Goal: Task Accomplishment & Management: Manage account settings

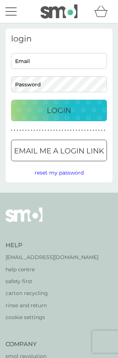
click at [45, 61] on input "Email" at bounding box center [59, 61] width 96 height 16
type input "[EMAIL_ADDRESS][DOMAIN_NAME]"
click at [59, 110] on button "Login" at bounding box center [59, 110] width 96 height 21
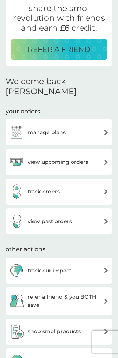
scroll to position [116, 0]
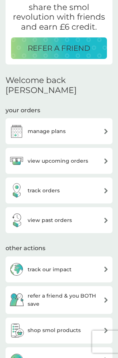
click at [72, 355] on h3 "manage account" at bounding box center [50, 359] width 45 height 8
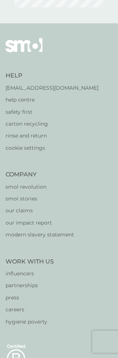
scroll to position [16, 0]
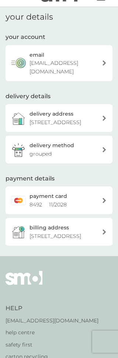
click at [105, 203] on icon at bounding box center [105, 200] width 4 height 5
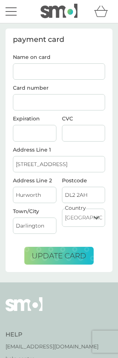
click at [26, 71] on input "Name on card" at bounding box center [59, 71] width 93 height 16
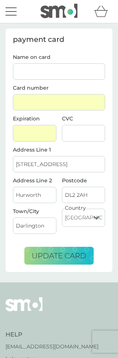
click at [27, 70] on input "Name on card" at bounding box center [59, 71] width 93 height 16
type input "A faulkner"
click at [69, 255] on span "update card" at bounding box center [59, 255] width 55 height 9
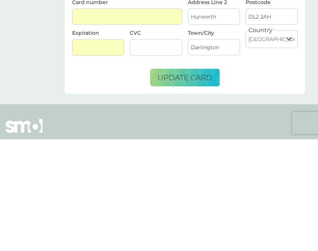
scroll to position [5, 0]
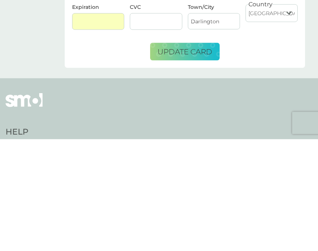
click at [118, 159] on span "update card" at bounding box center [185, 163] width 55 height 9
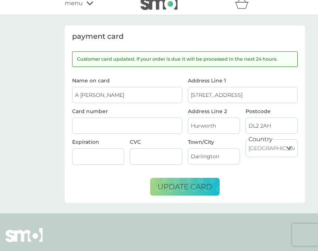
scroll to position [0, 0]
